Goal: Use online tool/utility: Utilize a website feature to perform a specific function

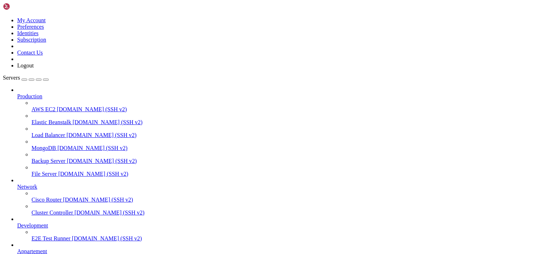
scroll to position [54, 0]
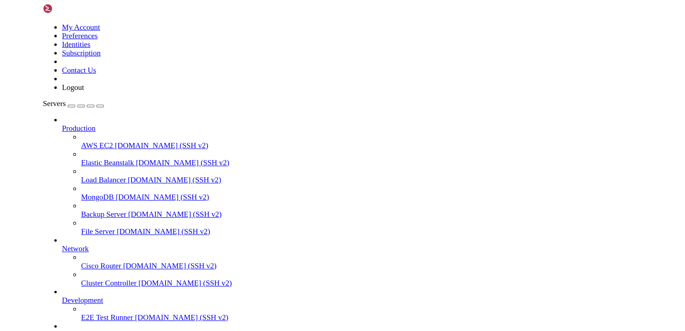
scroll to position [0, 0]
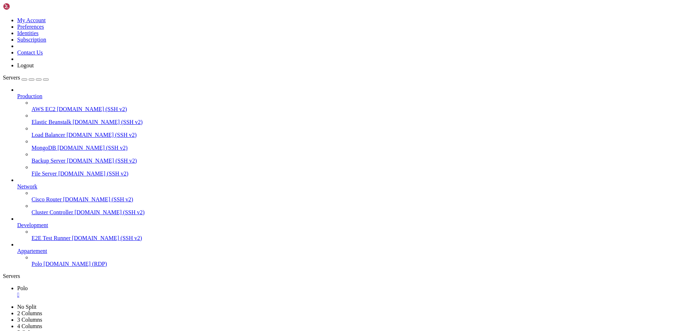
drag, startPoint x: 164, startPoint y: 443, endPoint x: 57, endPoint y: 564, distance: 161.4
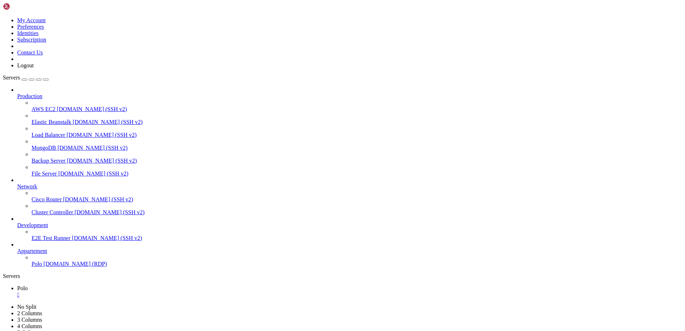
click at [46, 80] on icon "button" at bounding box center [46, 80] width 0 height 0
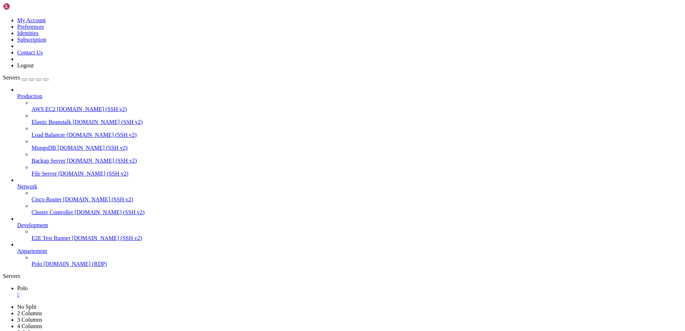
drag, startPoint x: 150, startPoint y: 459, endPoint x: 61, endPoint y: 477, distance: 90.4
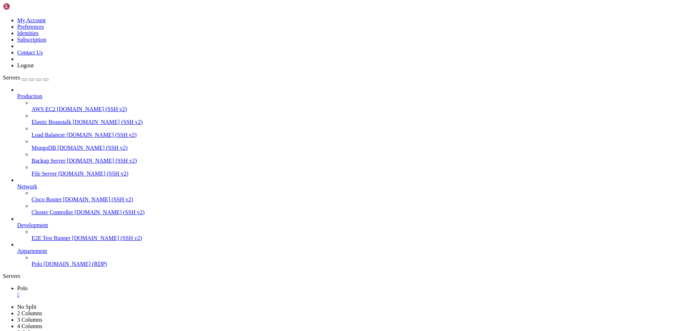
drag, startPoint x: 150, startPoint y: 443, endPoint x: 56, endPoint y: 477, distance: 99.3
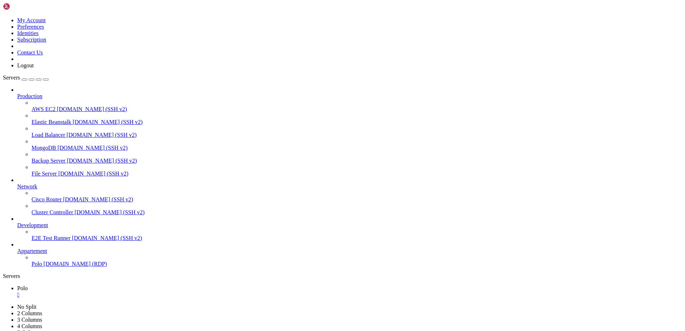
drag, startPoint x: 169, startPoint y: 446, endPoint x: 63, endPoint y: 477, distance: 110.1
drag, startPoint x: 195, startPoint y: 446, endPoint x: 66, endPoint y: 478, distance: 132.9
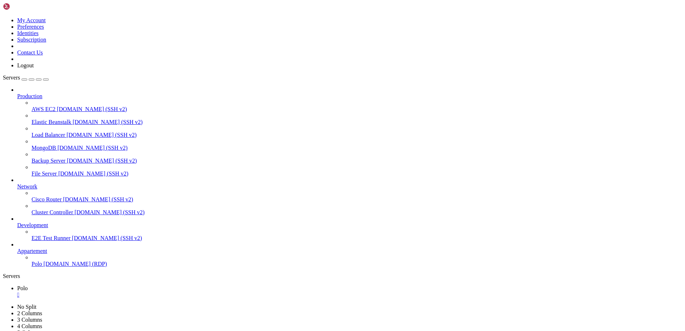
drag, startPoint x: 206, startPoint y: 446, endPoint x: 63, endPoint y: 478, distance: 147.0
